Goal: Transaction & Acquisition: Obtain resource

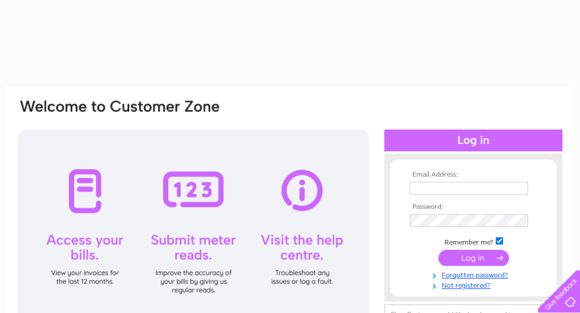
type input "west.norrieston@gmail.com"
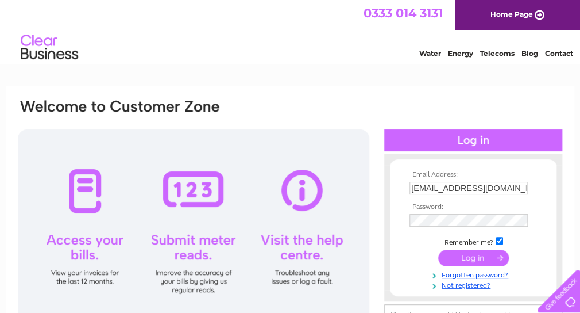
click at [470, 256] on input "submit" at bounding box center [474, 257] width 71 height 16
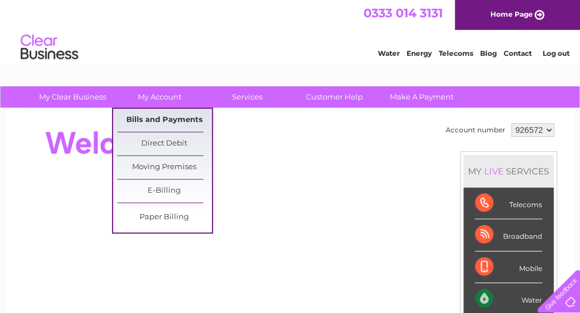
click at [170, 121] on link "Bills and Payments" at bounding box center [164, 120] width 95 height 23
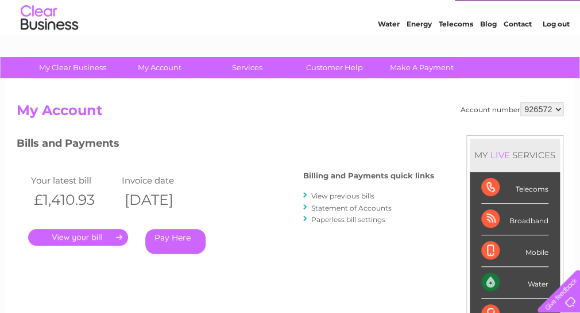
scroll to position [57, 0]
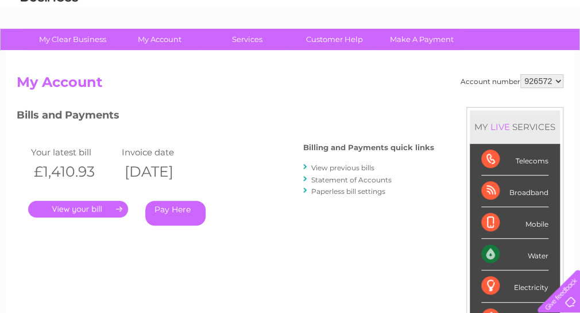
click at [78, 207] on link "." at bounding box center [78, 209] width 100 height 17
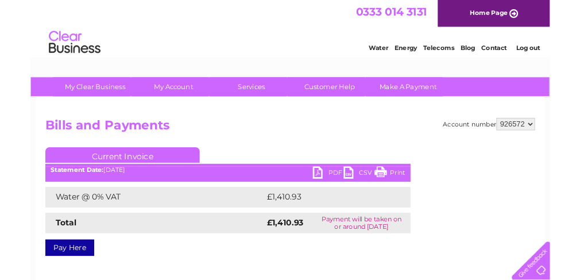
scroll to position [57, 0]
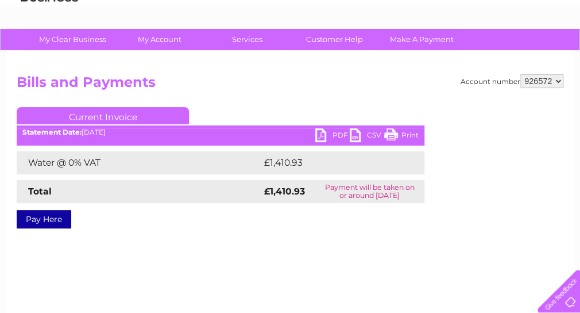
click at [322, 131] on link "PDF" at bounding box center [333, 136] width 34 height 17
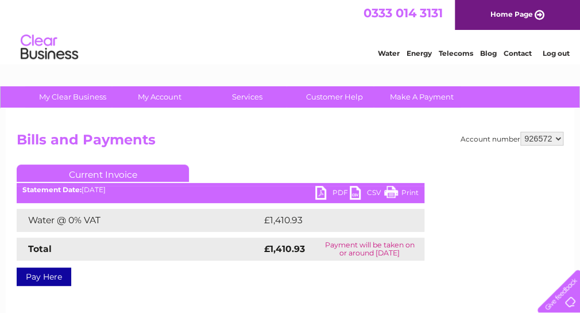
scroll to position [57, 0]
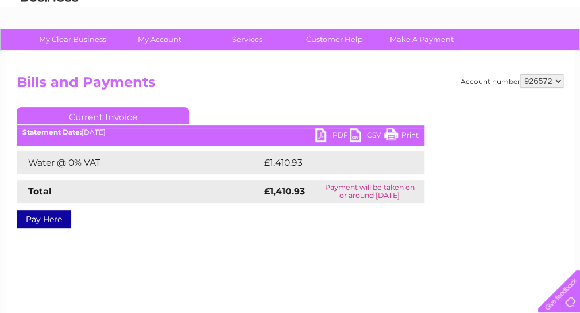
click at [318, 132] on link "PDF" at bounding box center [333, 136] width 34 height 17
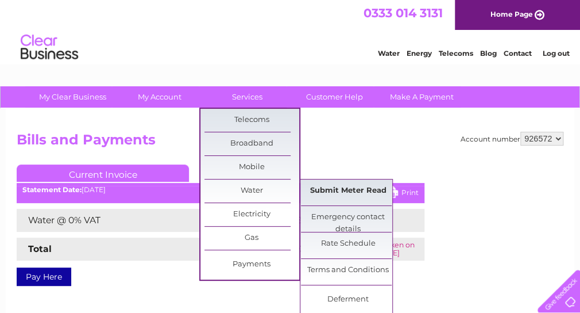
click at [325, 187] on link "Submit Meter Read" at bounding box center [348, 190] width 95 height 23
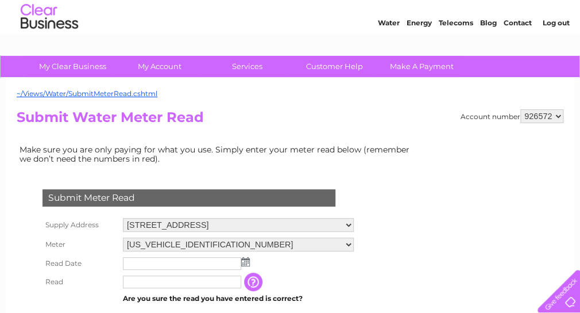
scroll to position [115, 0]
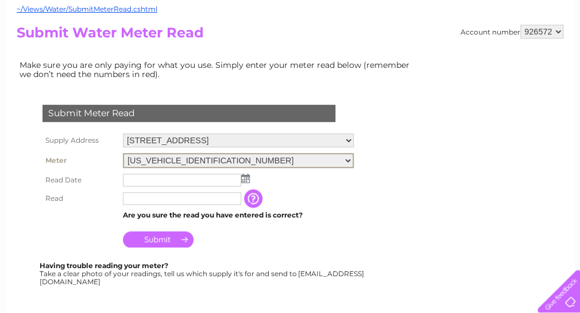
click at [354, 160] on select "06ELSTER18M756960" at bounding box center [238, 160] width 231 height 15
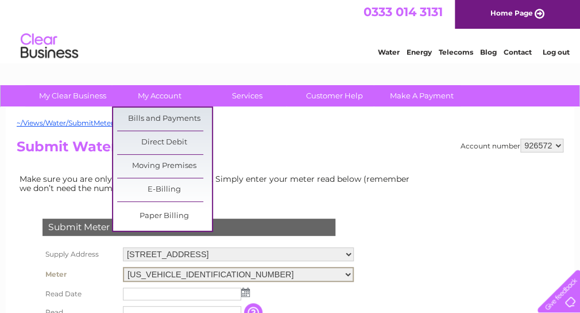
scroll to position [0, 0]
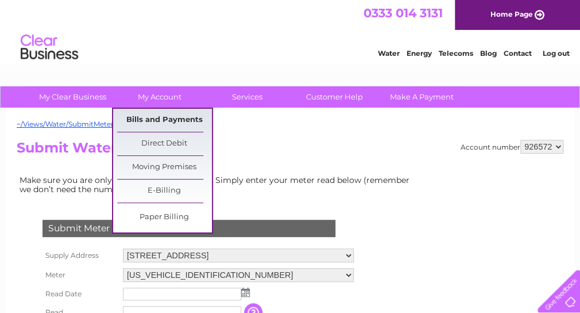
click at [175, 116] on link "Bills and Payments" at bounding box center [164, 120] width 95 height 23
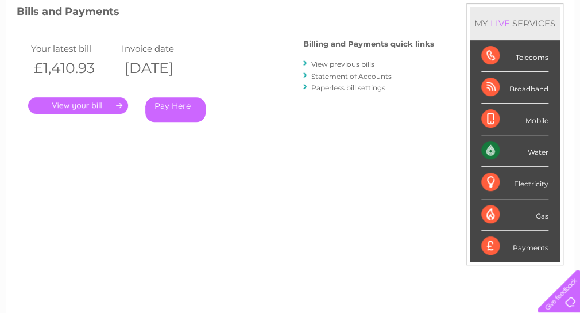
scroll to position [57, 0]
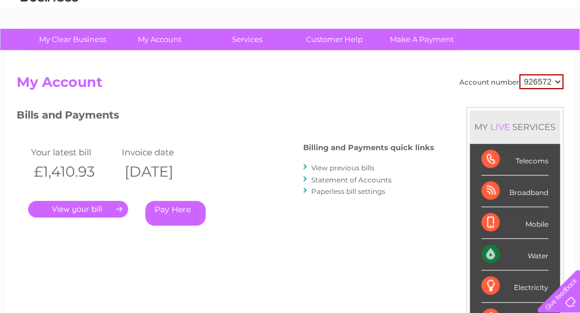
click at [345, 163] on link "View previous bills" at bounding box center [342, 167] width 63 height 9
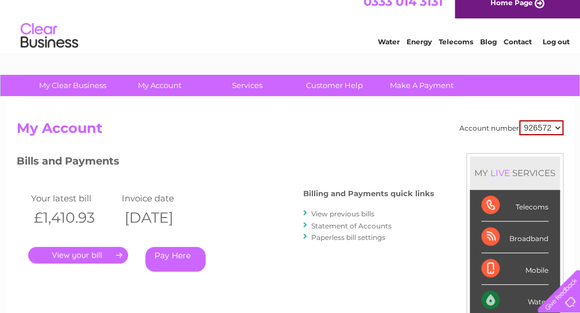
scroll to position [0, 0]
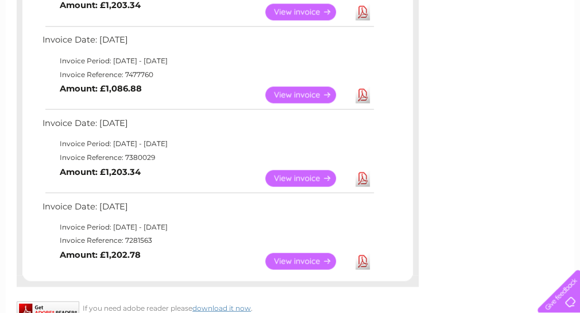
scroll to position [793, 0]
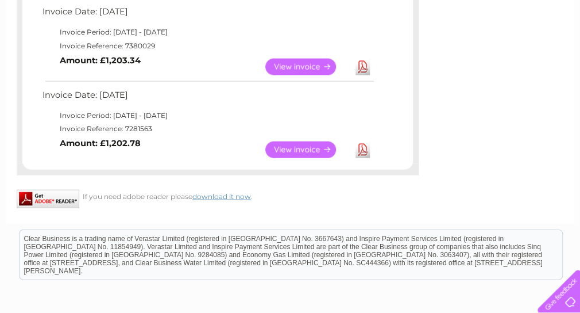
click at [303, 147] on link "View" at bounding box center [308, 149] width 84 height 17
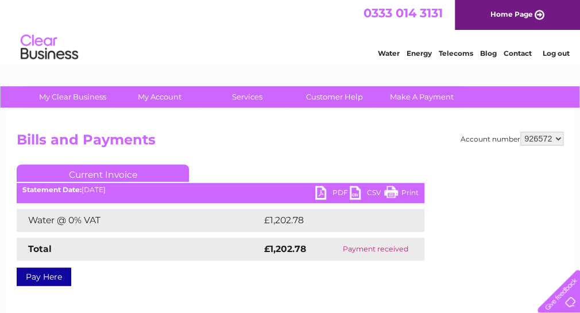
click at [322, 192] on link "PDF" at bounding box center [333, 194] width 34 height 17
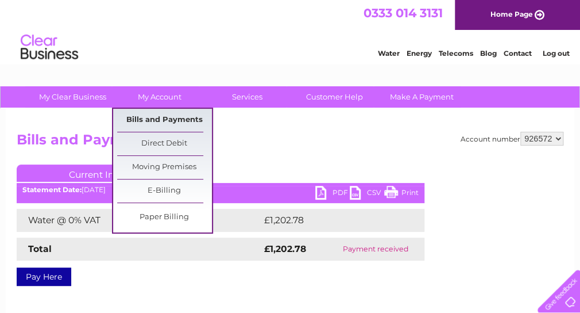
click at [168, 120] on link "Bills and Payments" at bounding box center [164, 120] width 95 height 23
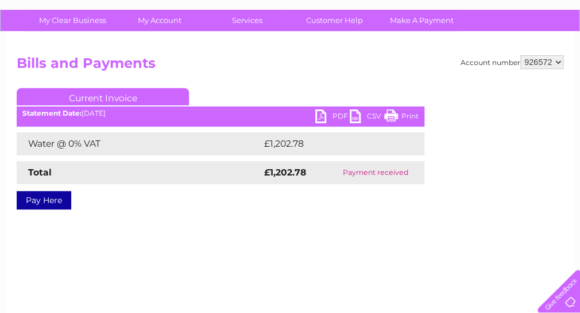
scroll to position [57, 0]
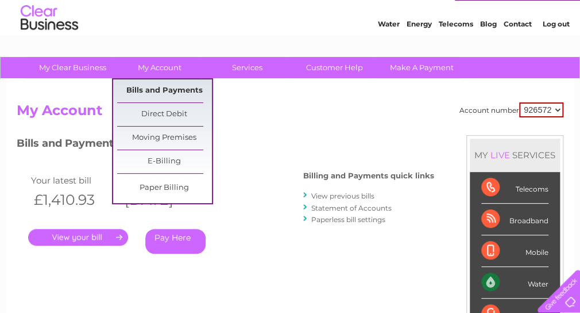
scroll to position [57, 0]
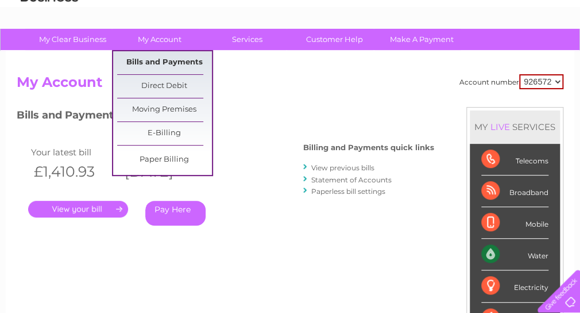
click at [159, 59] on link "Bills and Payments" at bounding box center [164, 62] width 95 height 23
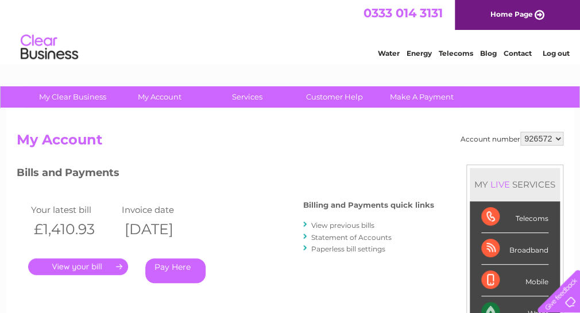
scroll to position [57, 0]
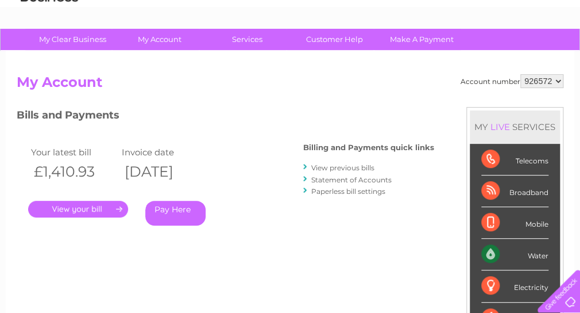
click at [330, 163] on link "View previous bills" at bounding box center [342, 167] width 63 height 9
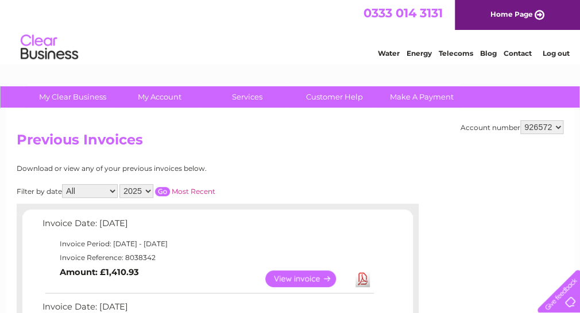
scroll to position [115, 0]
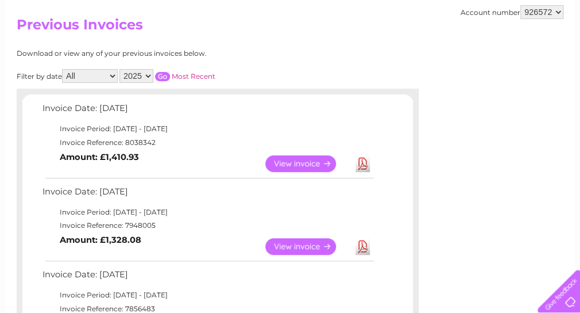
click at [149, 74] on select "2025 2024 2023 2022" at bounding box center [137, 76] width 34 height 14
click at [122, 69] on select "2025 2024 2023 2022" at bounding box center [137, 76] width 34 height 14
click at [148, 75] on select "2025 2024 2023 2022" at bounding box center [137, 76] width 34 height 14
select select "2025"
click at [122, 69] on select "2025 2024 2023 2022" at bounding box center [137, 76] width 34 height 14
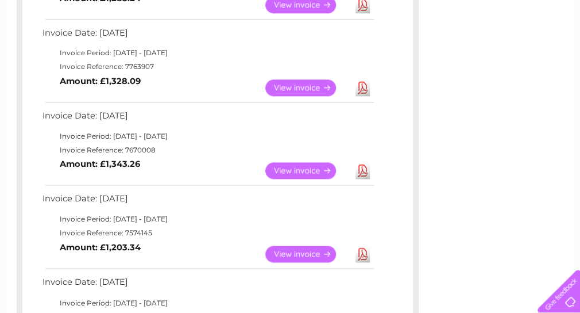
scroll to position [460, 0]
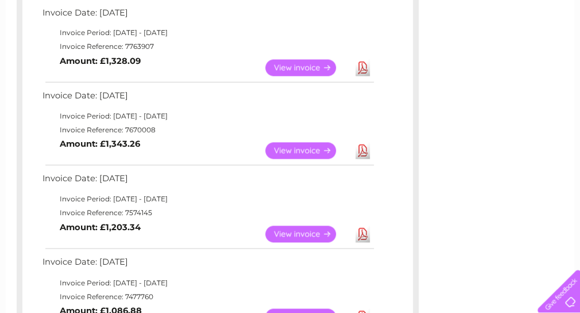
click at [293, 233] on link "View" at bounding box center [308, 233] width 84 height 17
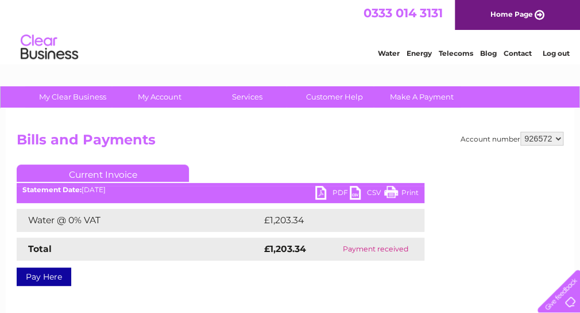
click at [321, 189] on link "PDF" at bounding box center [333, 194] width 34 height 17
